Goal: Task Accomplishment & Management: Use online tool/utility

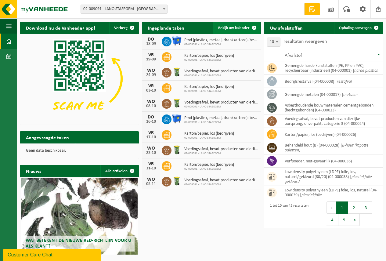
click at [227, 27] on span "Bekijk uw kalender" at bounding box center [233, 28] width 31 height 4
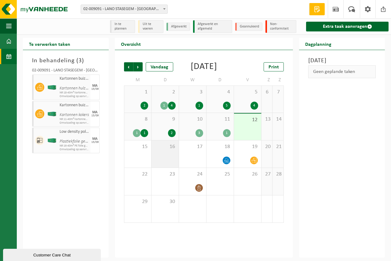
click at [157, 160] on div "16" at bounding box center [164, 153] width 27 height 27
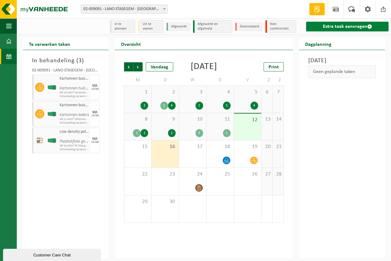
click at [336, 26] on link "Extra taak aanvragen" at bounding box center [347, 27] width 82 height 10
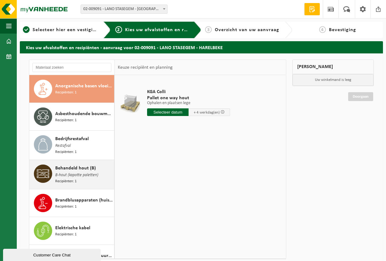
click at [77, 169] on span "Behandeld hout (B)" at bounding box center [75, 168] width 41 height 7
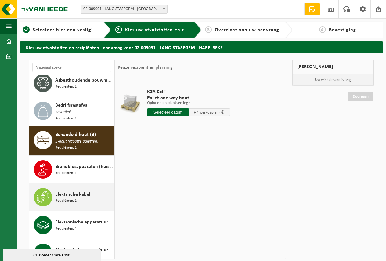
scroll to position [84, 0]
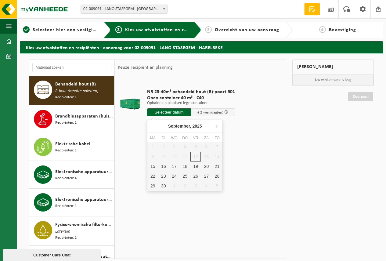
click at [170, 110] on input "text" at bounding box center [169, 112] width 44 height 8
click at [164, 166] on div "16" at bounding box center [163, 167] width 11 height 10
type input "Van 2025-09-16"
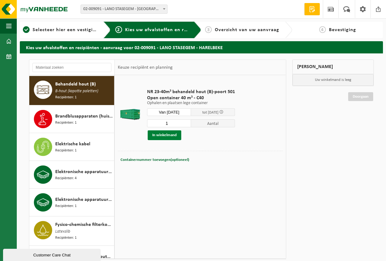
click at [162, 135] on button "In winkelmand" at bounding box center [165, 135] width 34 height 10
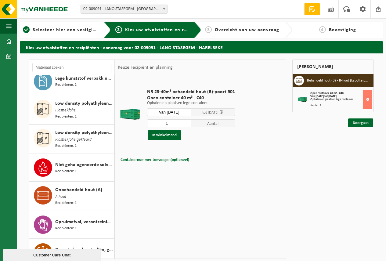
scroll to position [695, 0]
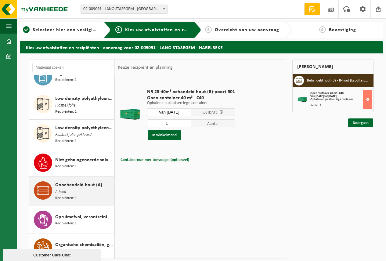
click at [77, 181] on span "Onbehandeld hout (A)" at bounding box center [78, 184] width 47 height 7
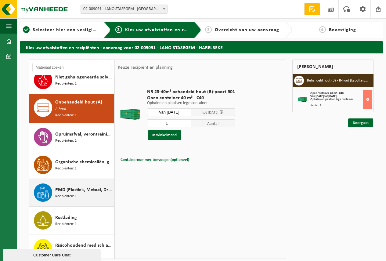
scroll to position [785, 0]
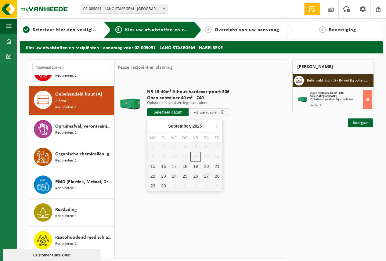
click at [162, 111] on input "text" at bounding box center [168, 112] width 42 height 8
click at [163, 167] on div "16" at bounding box center [163, 167] width 11 height 10
type input "Van 2025-09-16"
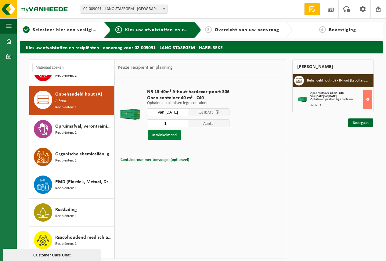
click at [160, 132] on button "In winkelmand" at bounding box center [165, 135] width 34 height 10
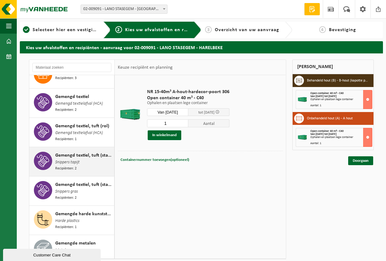
scroll to position [266, 0]
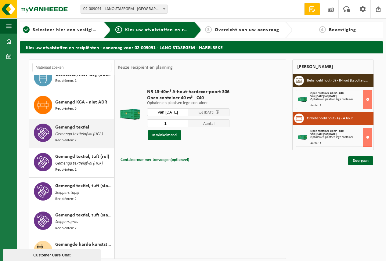
click at [77, 131] on span "Gemengd textielafval (HCA)" at bounding box center [79, 134] width 48 height 7
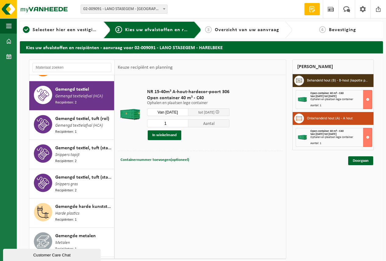
scroll to position [307, 0]
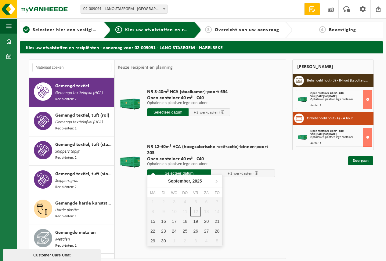
click at [181, 169] on input "text" at bounding box center [179, 173] width 64 height 8
click at [163, 221] on div "16" at bounding box center [163, 221] width 11 height 10
type input "Van 2025-09-16"
type input "[DATE]"
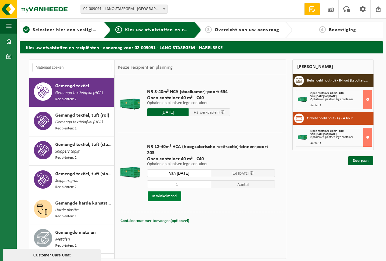
click at [164, 191] on button "In winkelmand" at bounding box center [165, 196] width 34 height 10
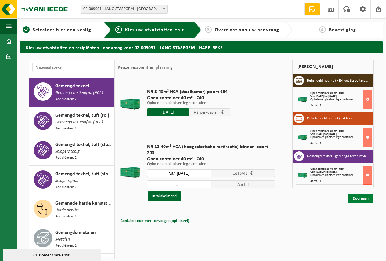
click at [360, 198] on link "Doorgaan" at bounding box center [360, 198] width 25 height 9
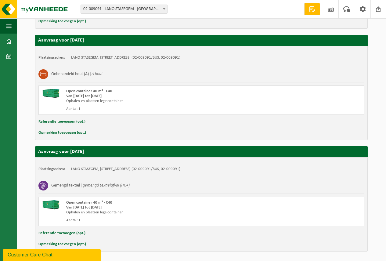
scroll to position [224, 0]
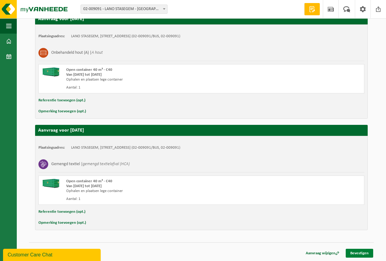
click at [360, 252] on link "Bevestigen" at bounding box center [359, 253] width 27 height 9
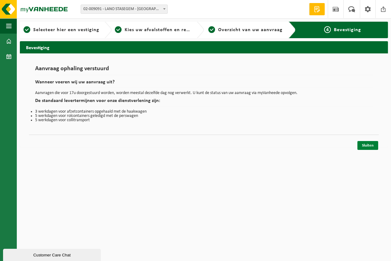
click at [365, 142] on link "Sluiten" at bounding box center [367, 145] width 21 height 9
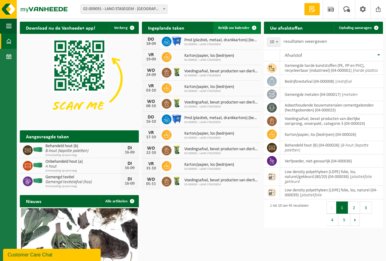
click at [226, 27] on span "Bekijk uw kalender" at bounding box center [233, 28] width 31 height 4
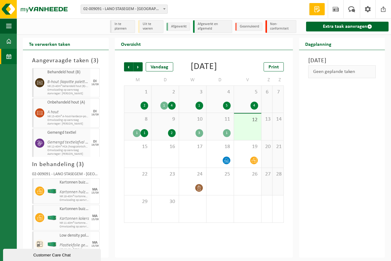
scroll to position [8, 0]
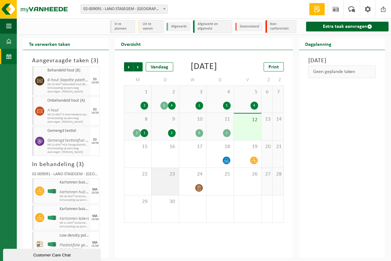
click at [165, 178] on span "23" at bounding box center [164, 174] width 21 height 7
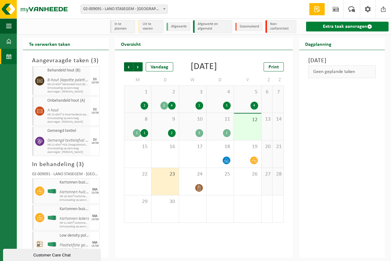
click at [339, 27] on link "Extra taak aanvragen" at bounding box center [347, 27] width 82 height 10
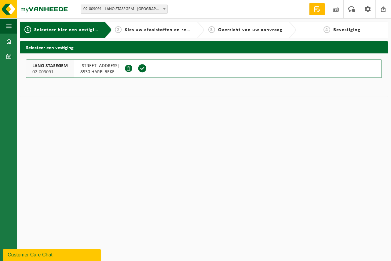
click at [138, 68] on span at bounding box center [142, 68] width 9 height 9
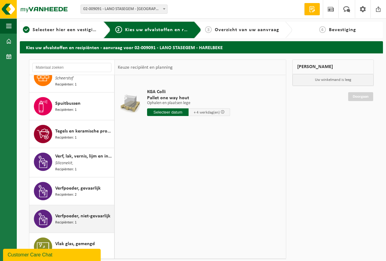
scroll to position [1021, 0]
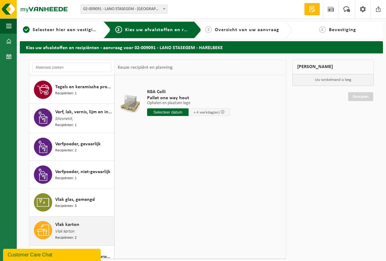
click at [71, 221] on span "Vlak karton" at bounding box center [67, 224] width 24 height 7
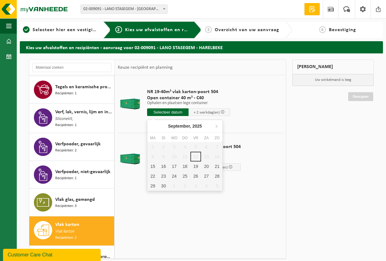
click at [167, 111] on input "text" at bounding box center [168, 112] width 42 height 8
click at [163, 165] on div "16" at bounding box center [163, 167] width 11 height 10
type input "Van 2025-09-16"
type input "2025-09-16"
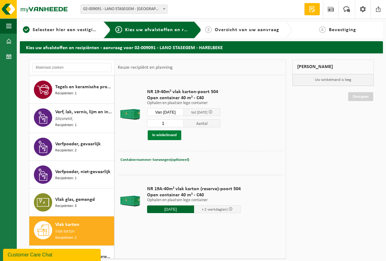
click at [163, 135] on button "In winkelmand" at bounding box center [165, 135] width 34 height 10
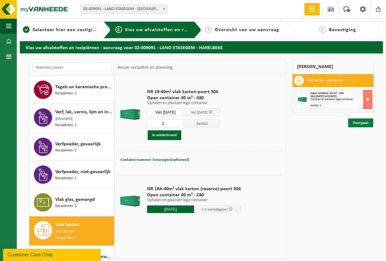
click at [361, 122] on link "Doorgaan" at bounding box center [360, 122] width 25 height 9
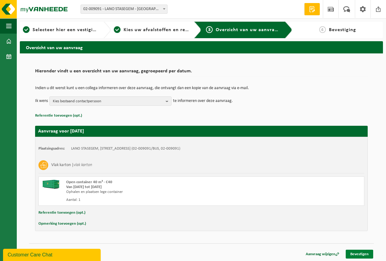
click at [358, 251] on link "Bevestigen" at bounding box center [359, 254] width 27 height 9
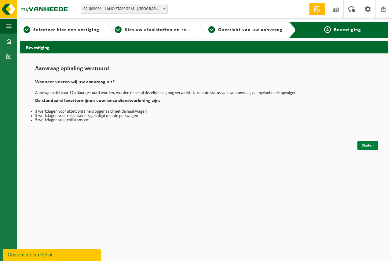
click at [366, 143] on link "Sluiten" at bounding box center [367, 145] width 21 height 9
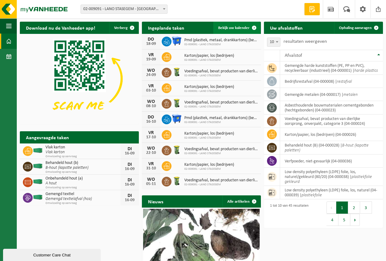
click at [228, 27] on span "Bekijk uw kalender" at bounding box center [233, 28] width 31 height 4
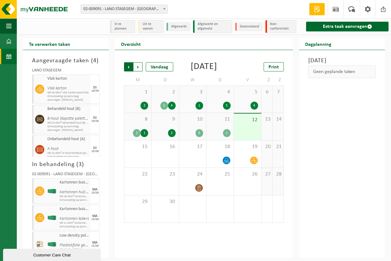
click at [137, 67] on span "Volgende" at bounding box center [137, 66] width 9 height 9
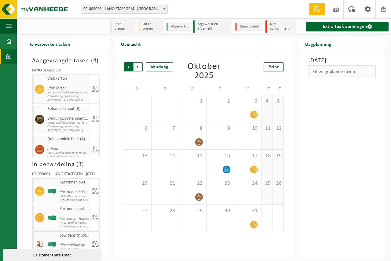
click at [138, 68] on span "Volgende" at bounding box center [137, 66] width 9 height 9
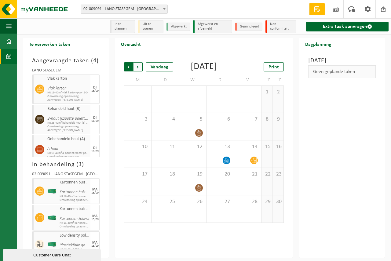
click at [139, 68] on span "Volgende" at bounding box center [137, 66] width 9 height 9
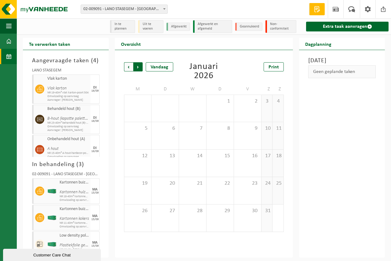
click at [129, 66] on span "Vorige" at bounding box center [128, 66] width 9 height 9
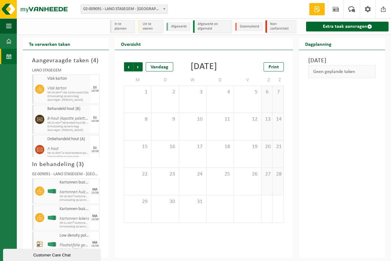
click at [129, 66] on span "Vorige" at bounding box center [128, 66] width 9 height 9
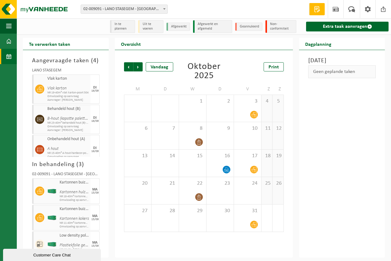
click at [129, 66] on span "Vorige" at bounding box center [128, 66] width 9 height 9
